Goal: Check status: Check status

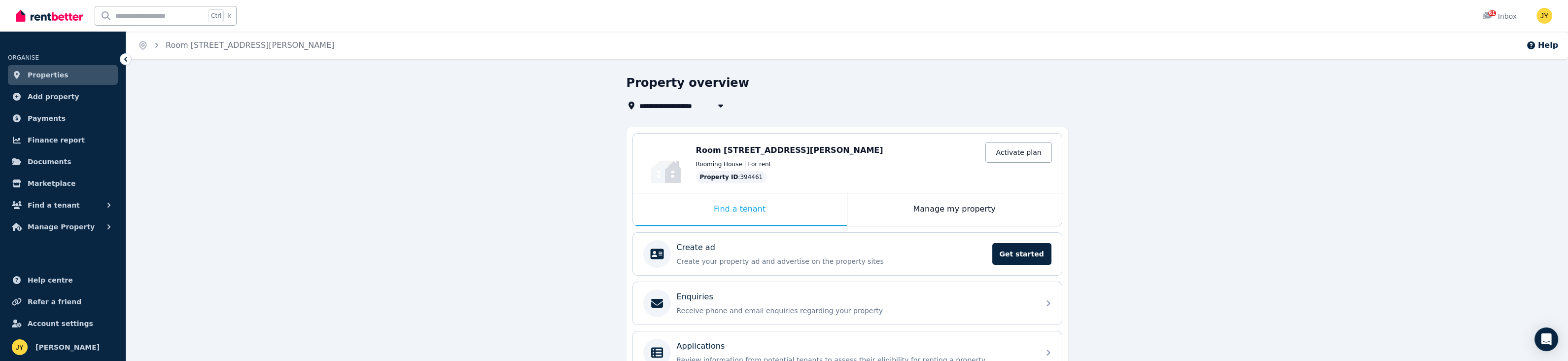
click at [44, 74] on span "Properties" at bounding box center [47, 74] width 41 height 12
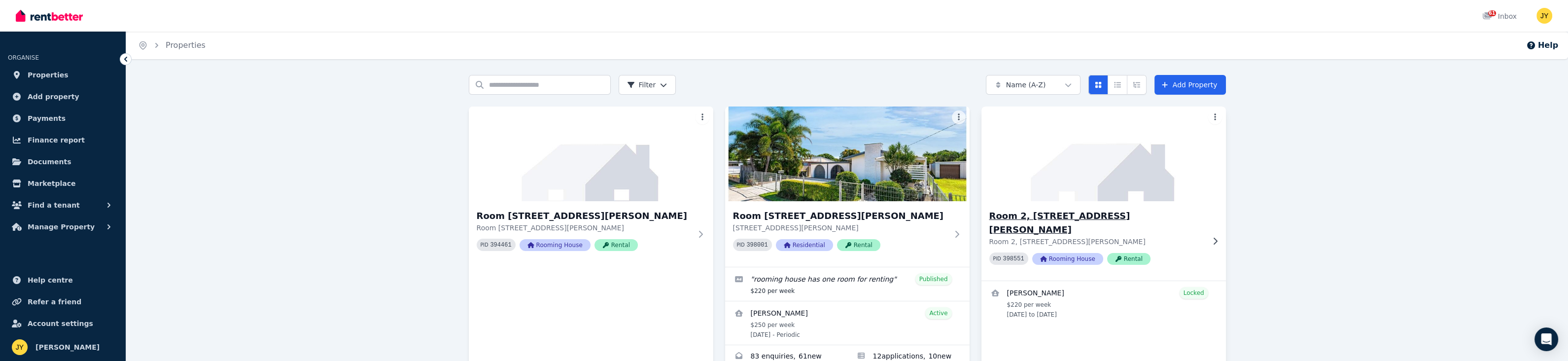
click at [1121, 181] on img at bounding box center [1104, 154] width 257 height 100
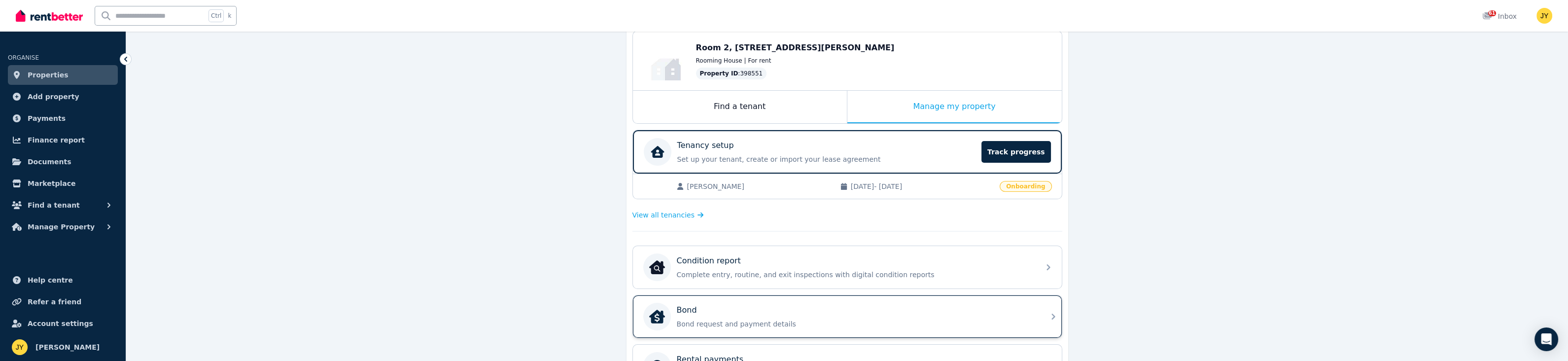
scroll to position [144, 0]
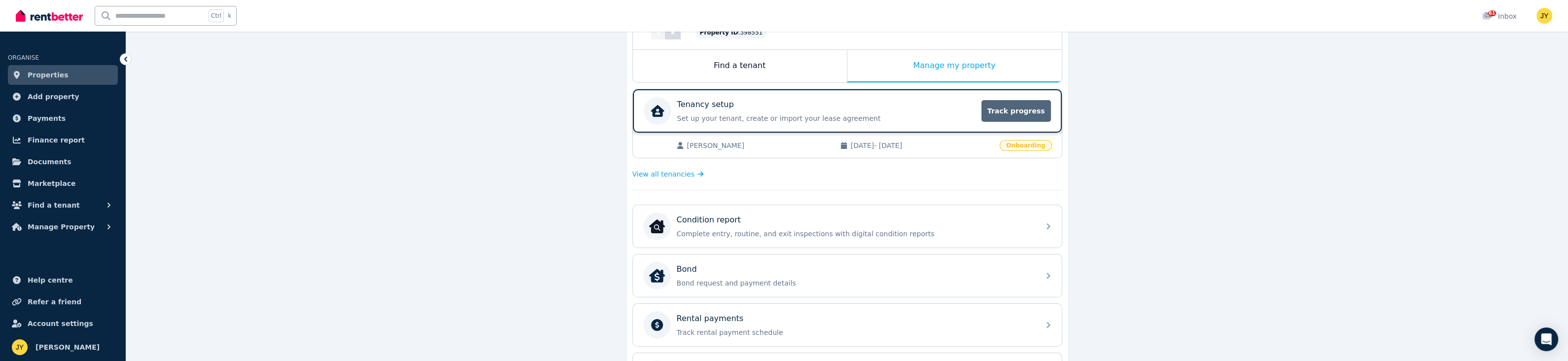
click at [996, 100] on span "Track progress" at bounding box center [1015, 111] width 69 height 22
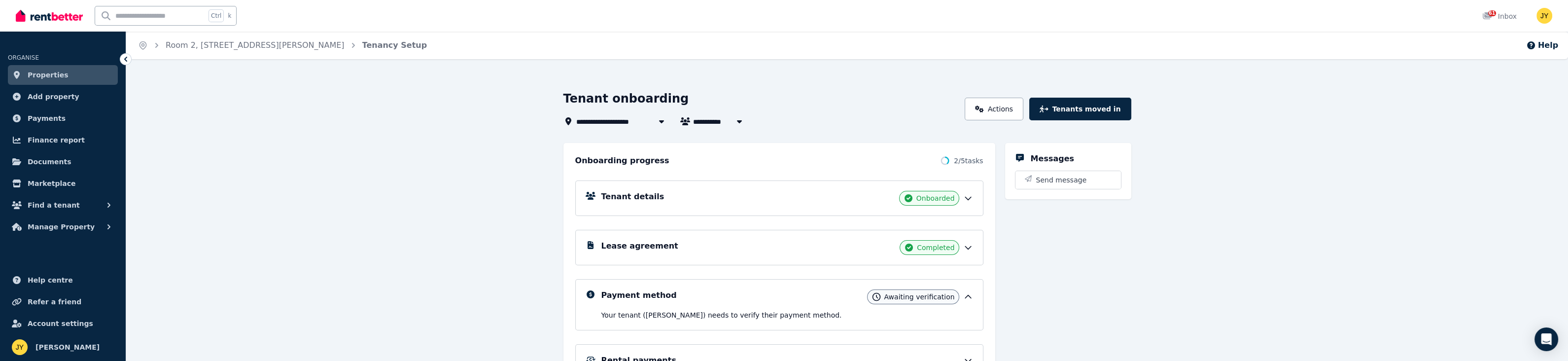
scroll to position [110, 0]
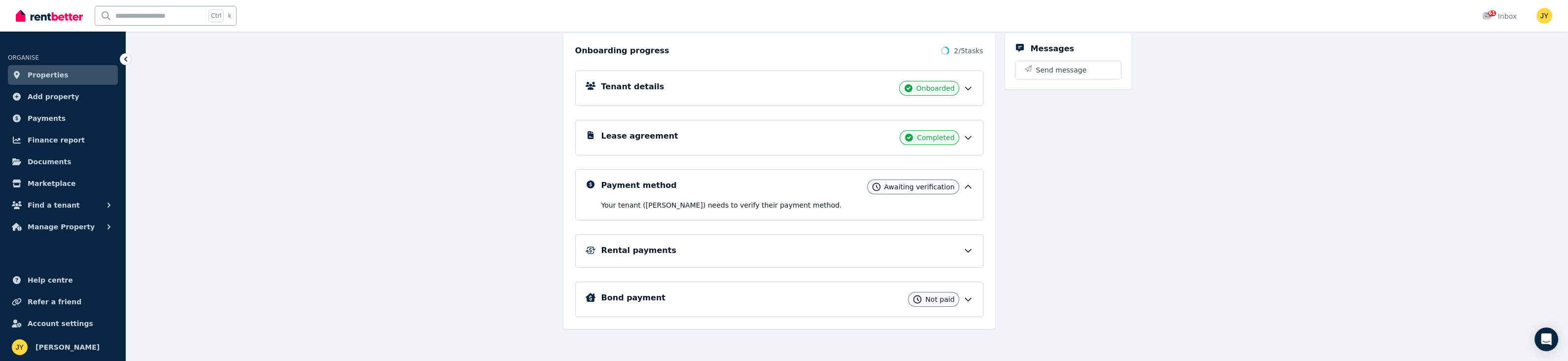
click at [966, 246] on icon at bounding box center [968, 250] width 10 height 10
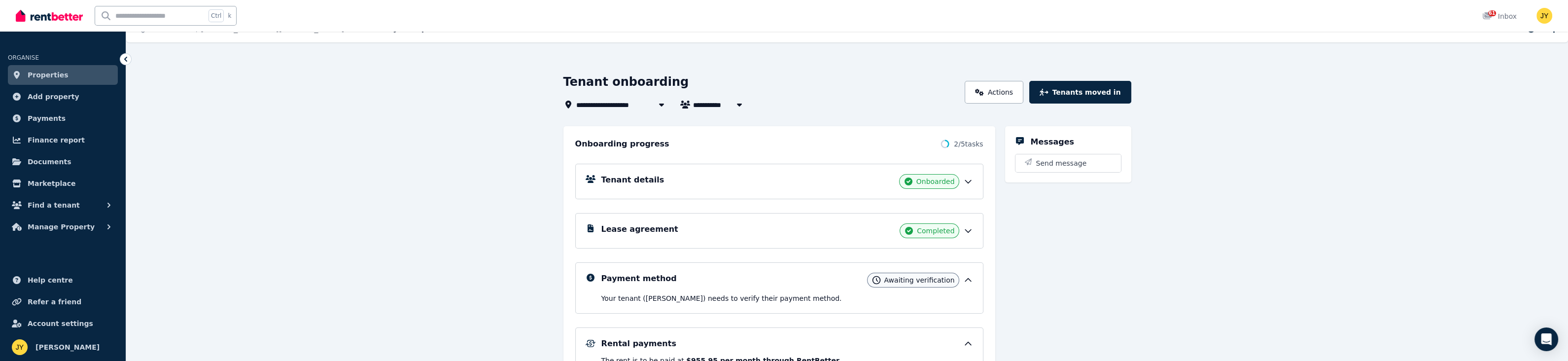
scroll to position [0, 0]
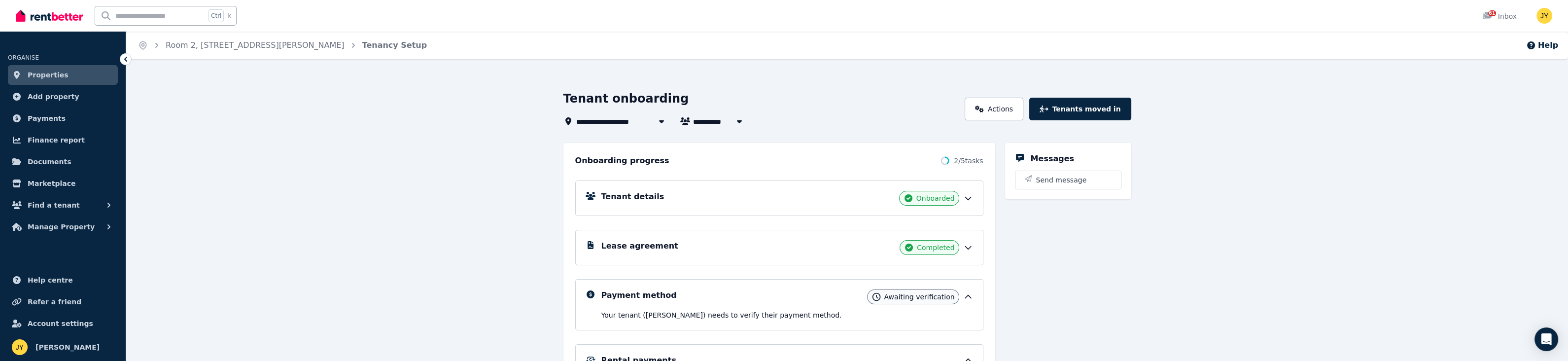
click at [740, 119] on icon "button" at bounding box center [740, 121] width 10 height 8
type input "**********"
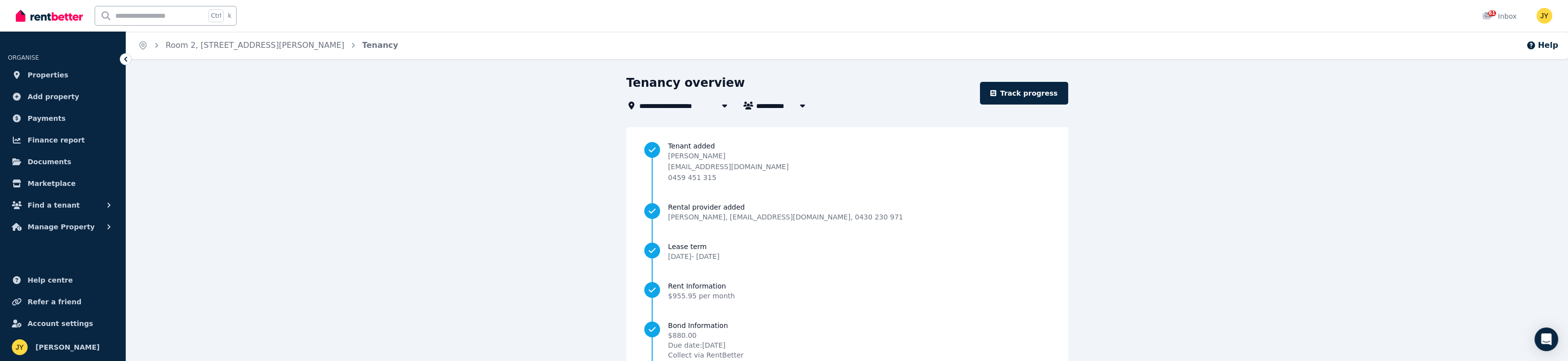
scroll to position [102, 0]
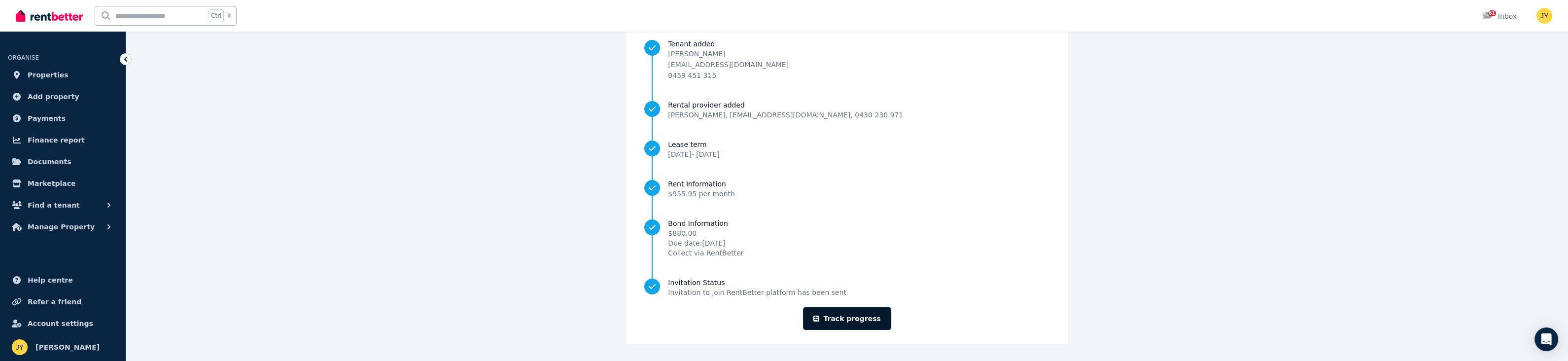
click at [834, 317] on link "Track progress" at bounding box center [847, 318] width 88 height 23
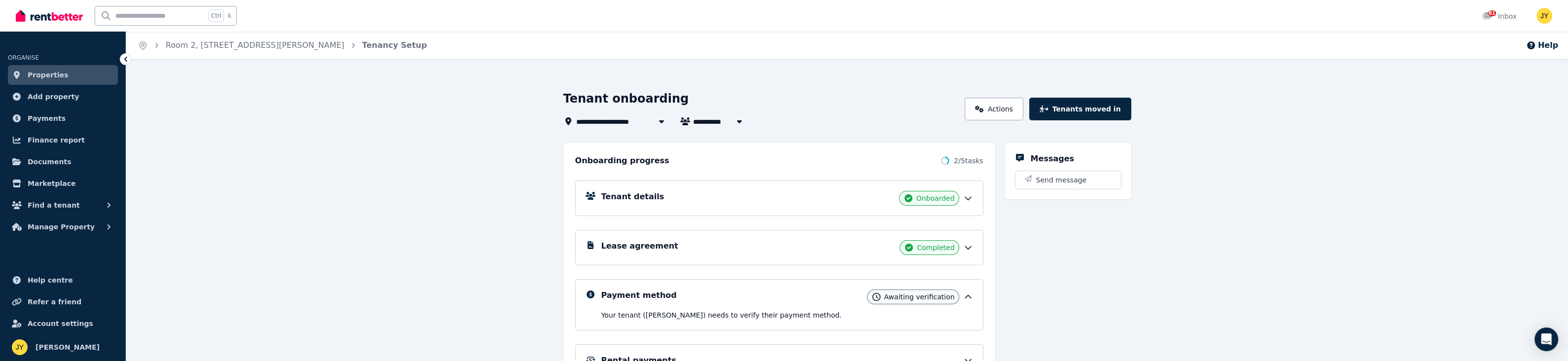
click at [735, 117] on icon "button" at bounding box center [740, 121] width 10 height 8
click at [714, 119] on span "[PERSON_NAME]" at bounding box center [730, 121] width 75 height 12
type input "**********"
